Goal: Task Accomplishment & Management: Use online tool/utility

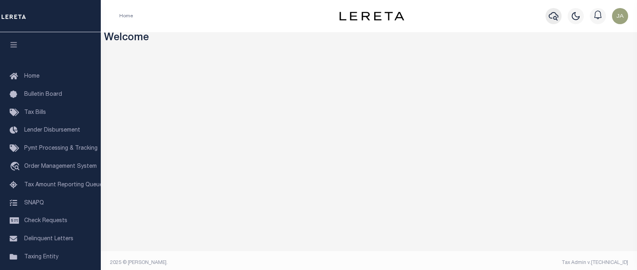
click at [553, 16] on icon "button" at bounding box center [553, 16] width 10 height 10
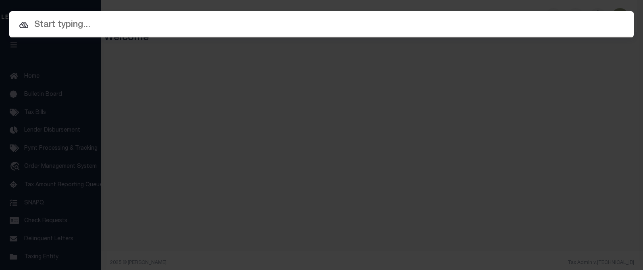
click at [123, 21] on input "text" at bounding box center [321, 25] width 624 height 14
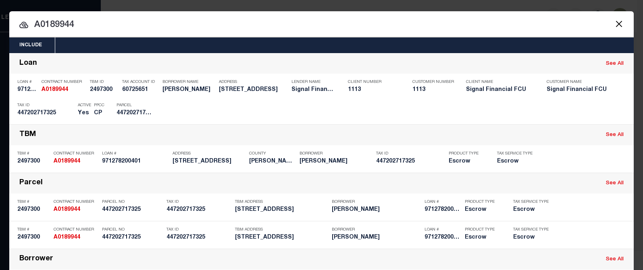
click at [95, 17] on div at bounding box center [321, 24] width 624 height 26
click at [63, 24] on input "A0189944" at bounding box center [321, 25] width 624 height 14
click at [53, 24] on input "A0189932" at bounding box center [321, 25] width 624 height 14
drag, startPoint x: 53, startPoint y: 24, endPoint x: 75, endPoint y: 25, distance: 22.2
click at [75, 25] on input "A0189932" at bounding box center [321, 25] width 624 height 14
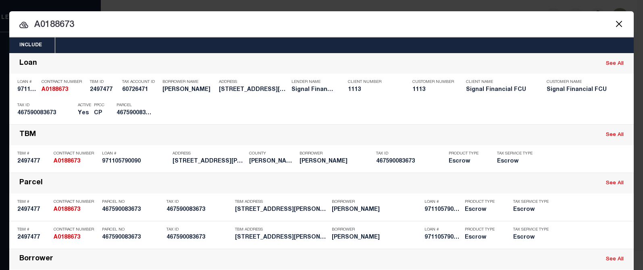
drag, startPoint x: 43, startPoint y: 25, endPoint x: 88, endPoint y: 25, distance: 45.1
click at [88, 25] on input "A0188673" at bounding box center [321, 25] width 624 height 14
click at [410, 7] on div "Include Loans TBM Customers Borrowers Payments (Lender Non-Disb) Payments (Lend…" at bounding box center [321, 135] width 643 height 270
click at [48, 25] on input "A0529254" at bounding box center [321, 25] width 624 height 14
drag, startPoint x: 48, startPoint y: 25, endPoint x: 69, endPoint y: 25, distance: 20.5
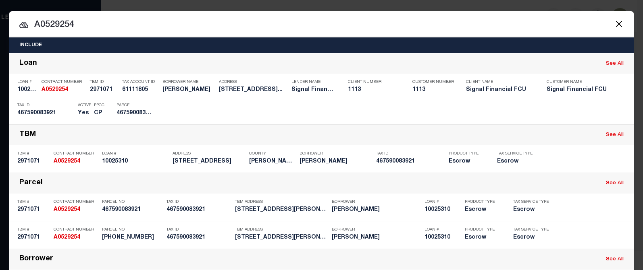
click at [69, 25] on input "A0529254" at bounding box center [321, 25] width 624 height 14
click at [373, 3] on div "Include Loans TBM Customers Borrowers Payments (Lender Non-Disb) Payments (Lend…" at bounding box center [321, 135] width 643 height 270
drag, startPoint x: 52, startPoint y: 25, endPoint x: 75, endPoint y: 23, distance: 22.6
click at [75, 23] on input "A0507916" at bounding box center [321, 25] width 624 height 14
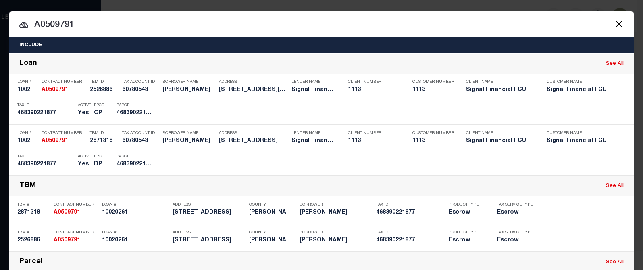
drag, startPoint x: 43, startPoint y: 25, endPoint x: 75, endPoint y: 24, distance: 31.8
click at [75, 24] on input "A0509791" at bounding box center [321, 25] width 624 height 14
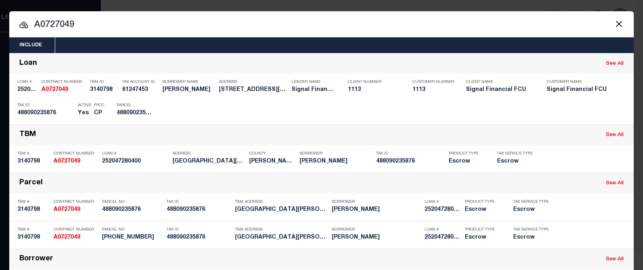
click at [44, 23] on input "A0727049" at bounding box center [321, 25] width 624 height 14
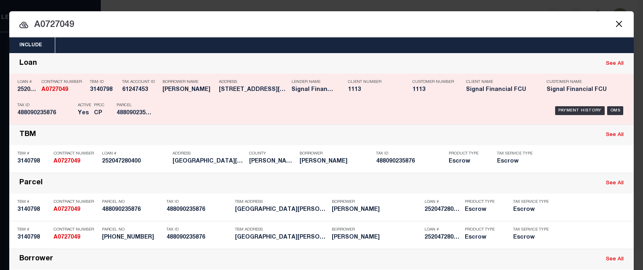
drag, startPoint x: 39, startPoint y: 25, endPoint x: 174, endPoint y: 86, distance: 148.2
click at [79, 27] on input "A0727049" at bounding box center [321, 25] width 624 height 14
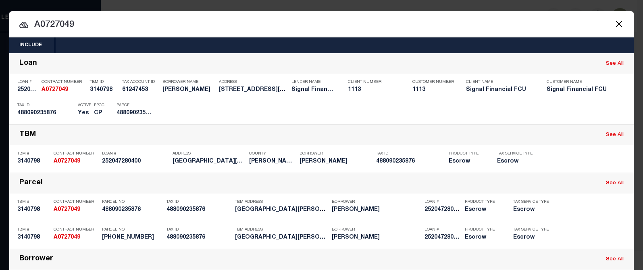
click at [64, 26] on input "A0727049" at bounding box center [321, 25] width 624 height 14
drag, startPoint x: 38, startPoint y: 24, endPoint x: 78, endPoint y: 26, distance: 40.3
click at [78, 26] on input "A0727049" at bounding box center [321, 25] width 624 height 14
paste input "A878209_"
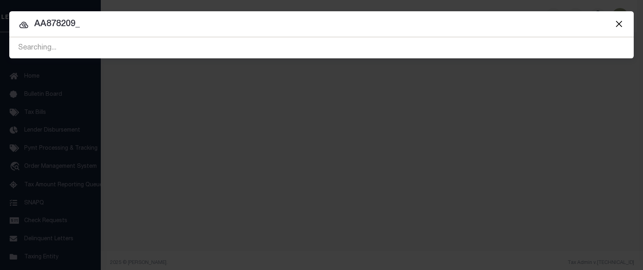
click at [40, 23] on input "AA878209_" at bounding box center [321, 24] width 624 height 14
click at [73, 28] on input "A878209_" at bounding box center [321, 24] width 624 height 14
click at [70, 26] on input "A878209_" at bounding box center [321, 24] width 624 height 14
type input "A878209"
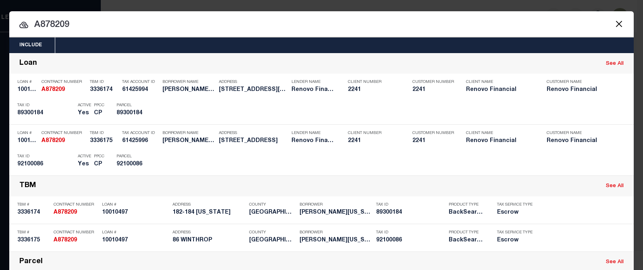
click at [436, 25] on input "A878209" at bounding box center [321, 25] width 624 height 14
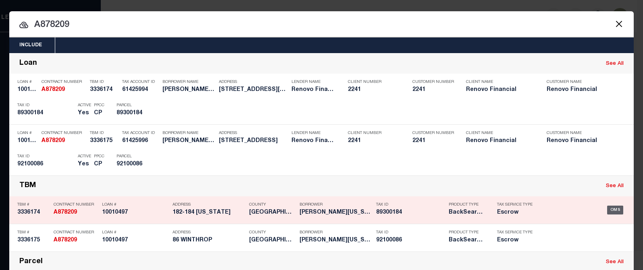
click at [608, 212] on div "OMS" at bounding box center [615, 210] width 17 height 9
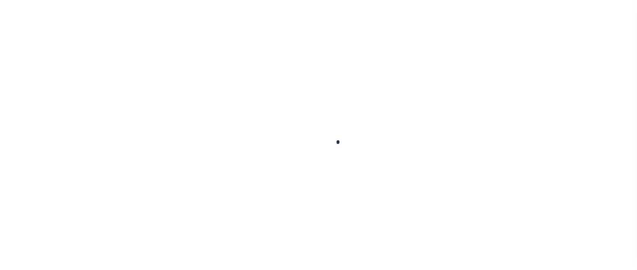
select select "25067"
select select "10"
select select "Escrow"
select select
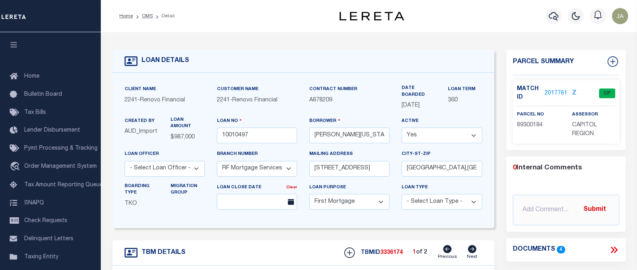
click at [552, 90] on link "2017761" at bounding box center [555, 93] width 23 height 8
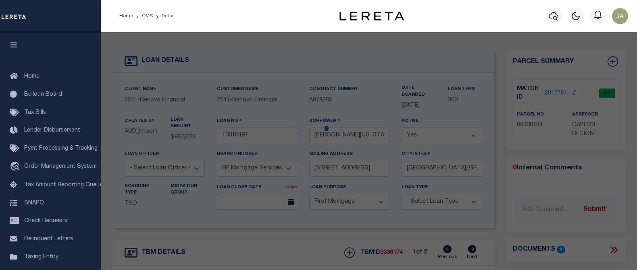
checkbox input "false"
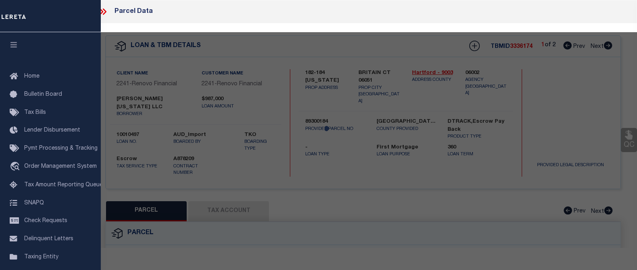
select select "CP"
type input "[PERSON_NAME][US_STATE] LLC"
select select "AGW"
select select "ADD"
type input "184 [US_STATE]"
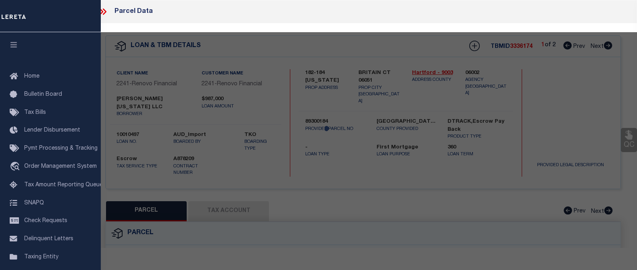
checkbox input "false"
type input "BRITAIN CT 06051"
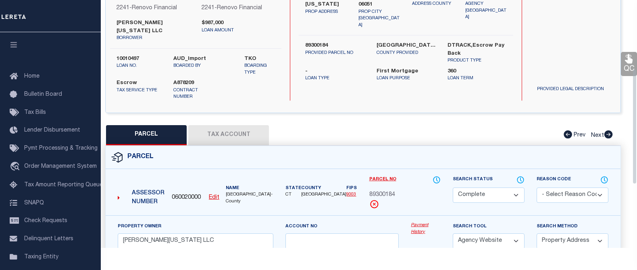
scroll to position [161, 0]
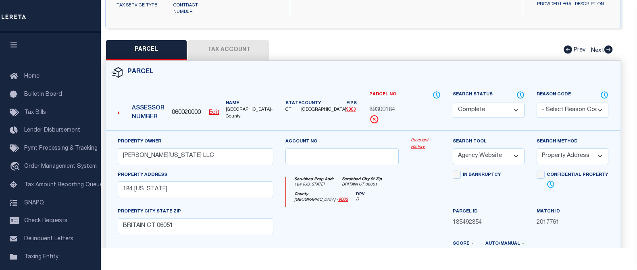
click at [237, 44] on button "Tax Account" at bounding box center [228, 50] width 81 height 20
select select "100"
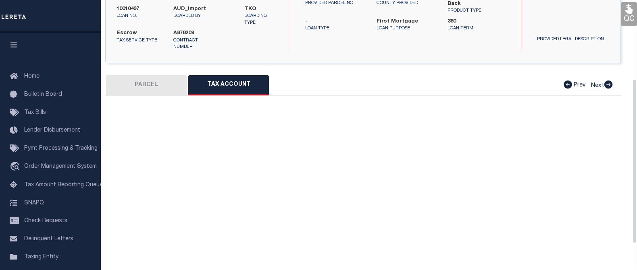
select select "100"
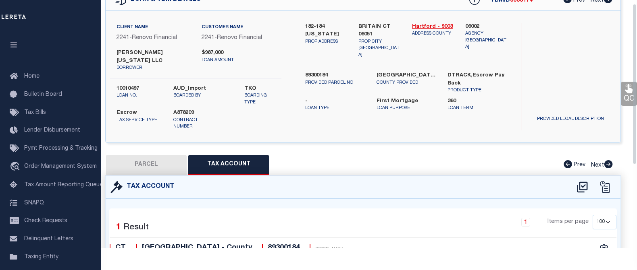
scroll to position [0, 0]
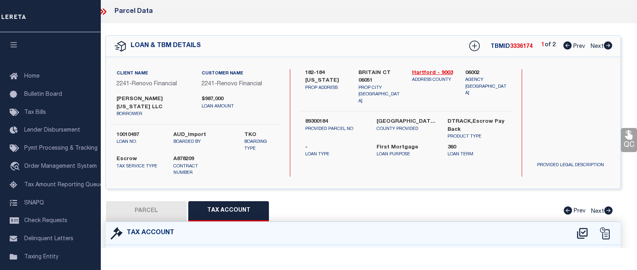
click at [103, 12] on icon at bounding box center [102, 11] width 4 height 6
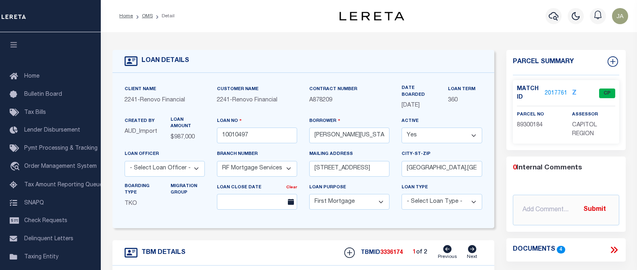
click at [191, 11] on div "Home OMS Detail" at bounding box center [221, 16] width 216 height 17
